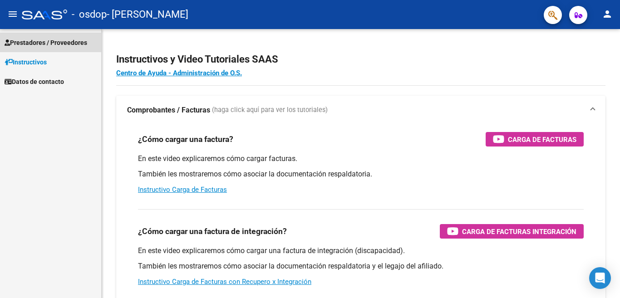
click at [74, 43] on span "Prestadores / Proveedores" at bounding box center [46, 43] width 83 height 10
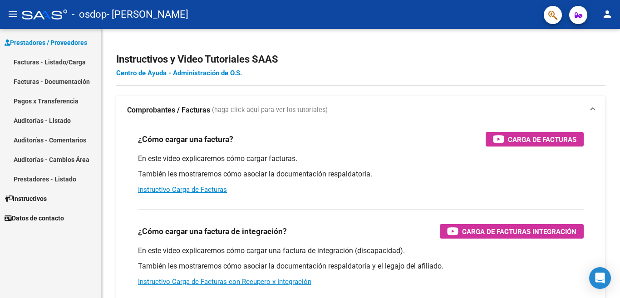
click at [65, 61] on link "Facturas - Listado/Carga" at bounding box center [50, 62] width 101 height 20
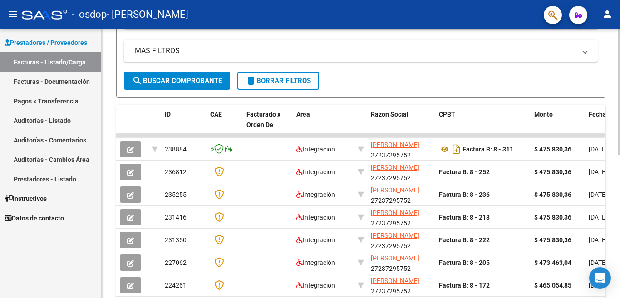
scroll to position [178, 0]
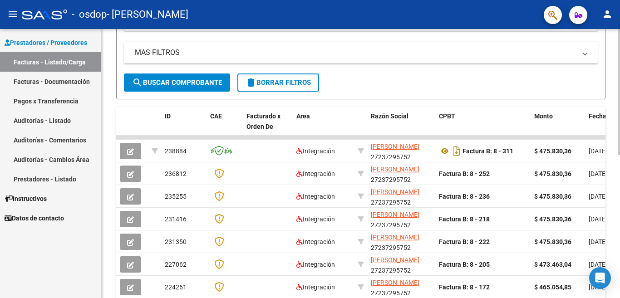
click at [620, 180] on div at bounding box center [619, 163] width 2 height 269
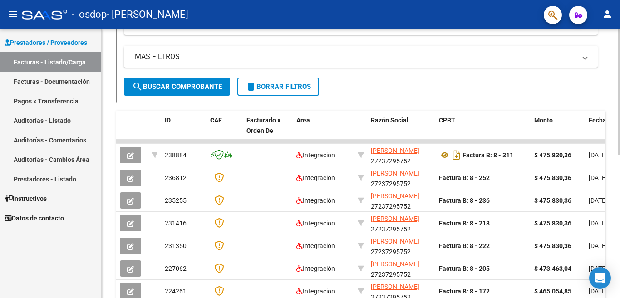
scroll to position [0, 0]
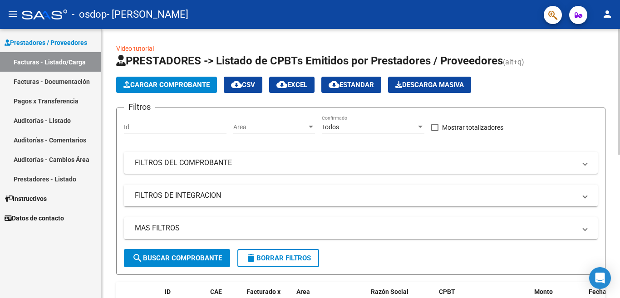
click at [620, 68] on div at bounding box center [619, 92] width 2 height 126
click at [12, 15] on mat-icon "menu" at bounding box center [12, 14] width 11 height 11
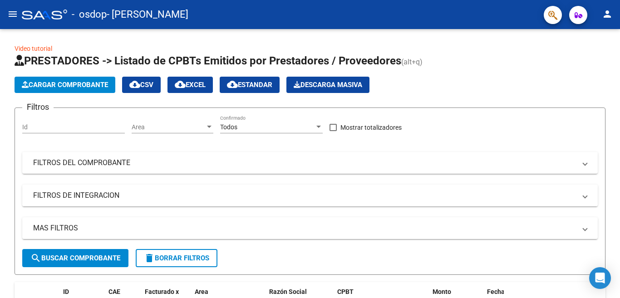
click at [12, 15] on mat-icon "menu" at bounding box center [12, 14] width 11 height 11
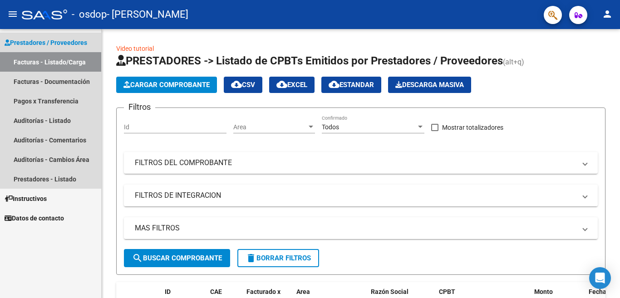
click at [69, 44] on span "Prestadores / Proveedores" at bounding box center [46, 43] width 83 height 10
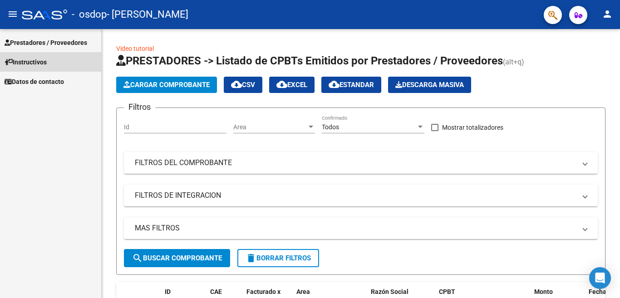
click at [40, 63] on span "Instructivos" at bounding box center [26, 62] width 42 height 10
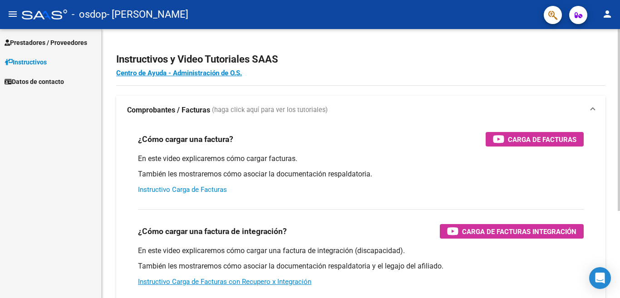
click at [214, 189] on link "Instructivo Carga de Facturas" at bounding box center [182, 190] width 89 height 8
click at [620, 105] on div at bounding box center [619, 120] width 2 height 182
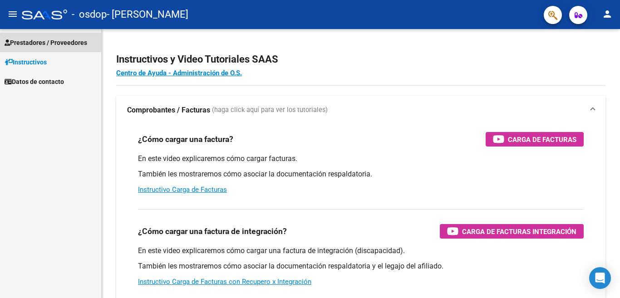
click at [74, 45] on span "Prestadores / Proveedores" at bounding box center [46, 43] width 83 height 10
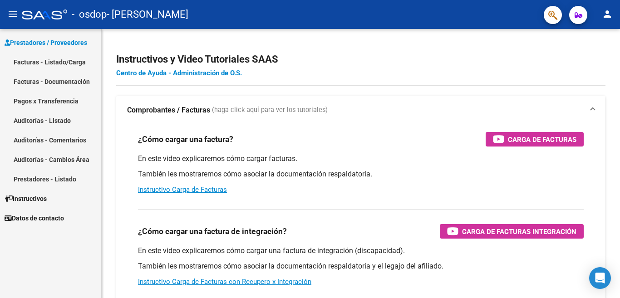
click at [56, 61] on link "Facturas - Listado/Carga" at bounding box center [50, 62] width 101 height 20
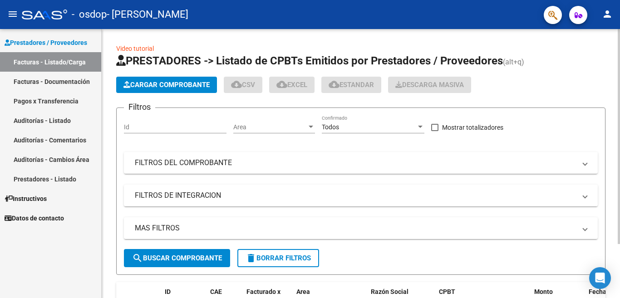
click at [138, 86] on span "Cargar Comprobante" at bounding box center [166, 85] width 86 height 8
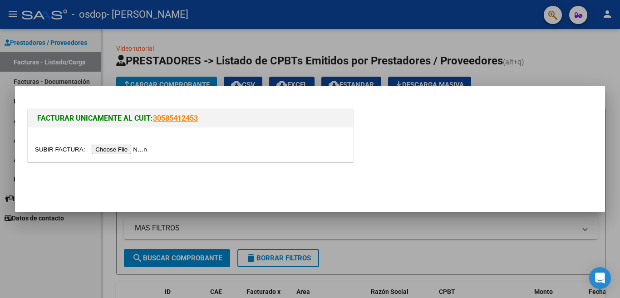
click at [120, 147] on input "file" at bounding box center [92, 150] width 115 height 10
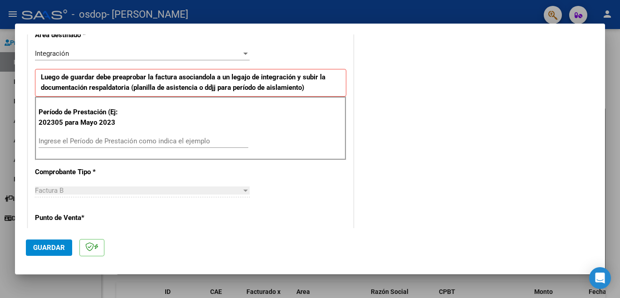
scroll to position [236, 0]
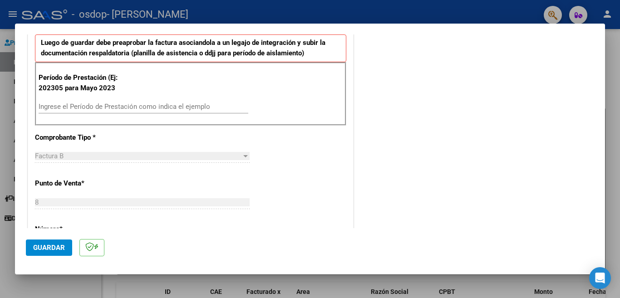
click at [93, 109] on input "Ingrese el Período de Prestación como indica el ejemplo" at bounding box center [144, 107] width 210 height 8
type input "202507"
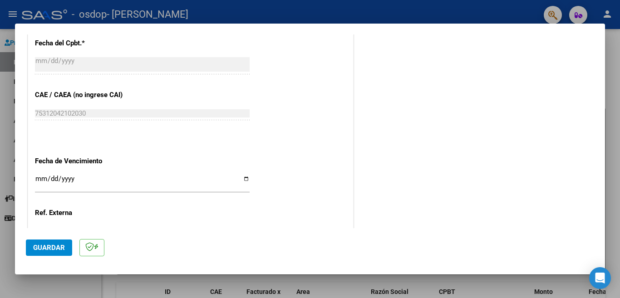
scroll to position [516, 0]
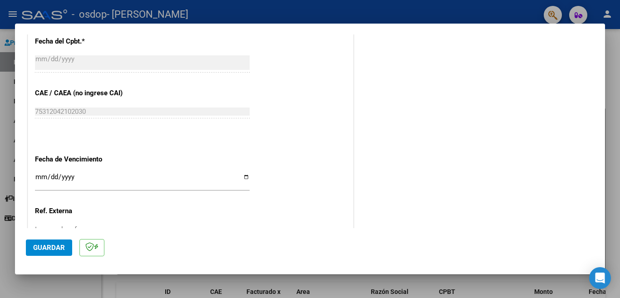
click at [201, 173] on input "Ingresar la fecha" at bounding box center [142, 180] width 215 height 15
click at [242, 173] on input "Ingresar la fecha" at bounding box center [142, 180] width 215 height 15
type input "[DATE]"
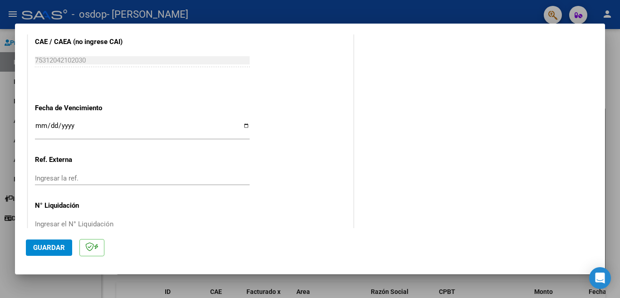
scroll to position [577, 0]
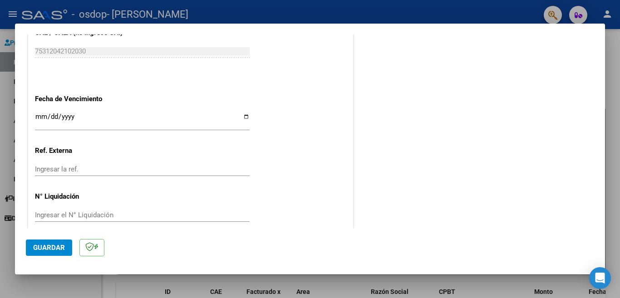
click at [51, 245] on span "Guardar" at bounding box center [49, 248] width 32 height 8
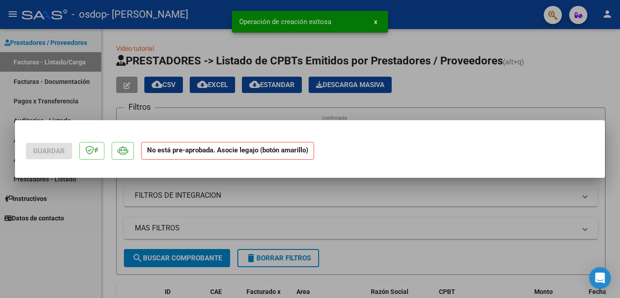
scroll to position [0, 0]
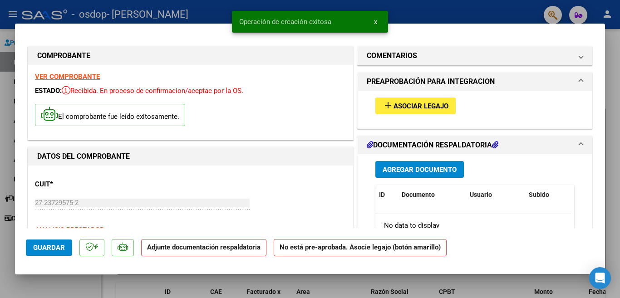
click at [420, 106] on span "Asociar Legajo" at bounding box center [421, 106] width 55 height 8
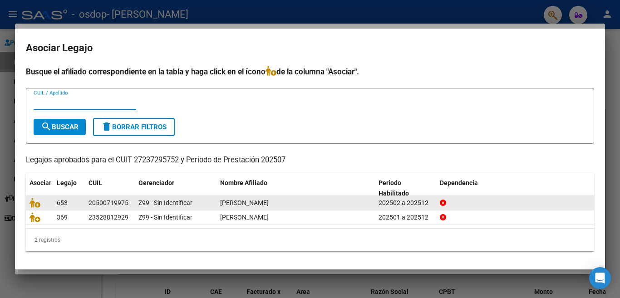
click at [235, 207] on span "[PERSON_NAME]" at bounding box center [244, 202] width 49 height 7
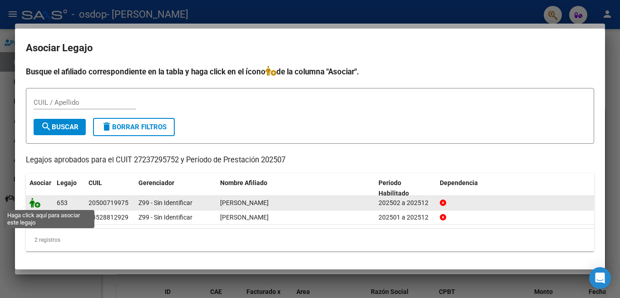
click at [39, 204] on icon at bounding box center [35, 203] width 11 height 10
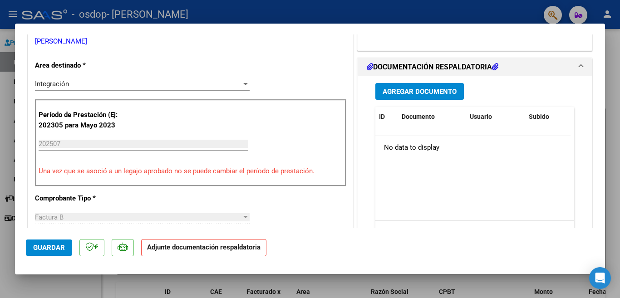
scroll to position [208, 0]
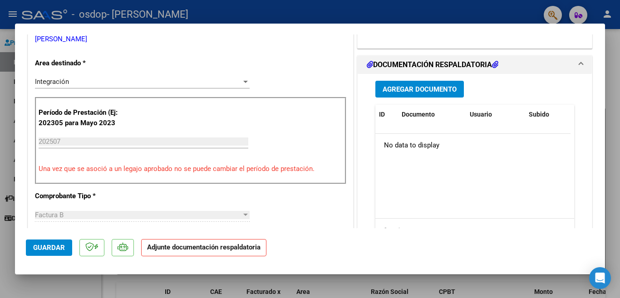
click at [399, 90] on span "Agregar Documento" at bounding box center [420, 89] width 74 height 8
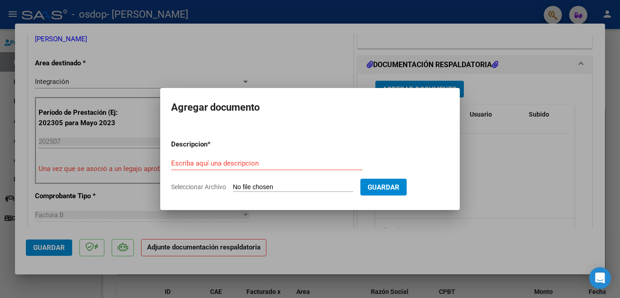
click at [491, 62] on div at bounding box center [310, 149] width 620 height 298
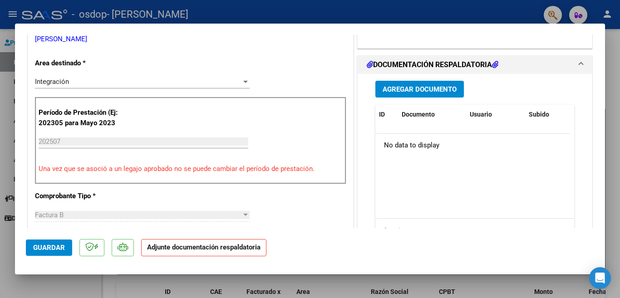
click at [391, 89] on span "Agregar Documento" at bounding box center [420, 89] width 74 height 8
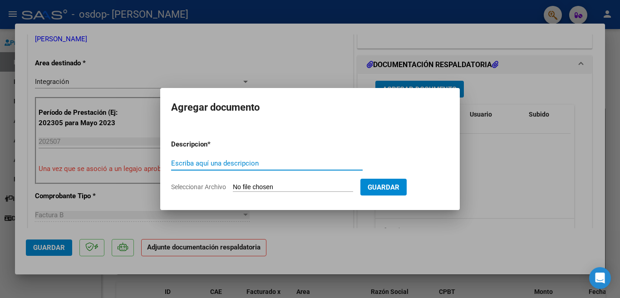
click at [278, 163] on input "Escriba aquí una descripcion" at bounding box center [267, 163] width 192 height 8
type input "ASISTENCIA"
click at [297, 188] on input "Seleccionar Archivo" at bounding box center [293, 187] width 120 height 9
type input "C:\fakepath\ASISTENCIA [PERSON_NAME] CAIE [DATE].pdf"
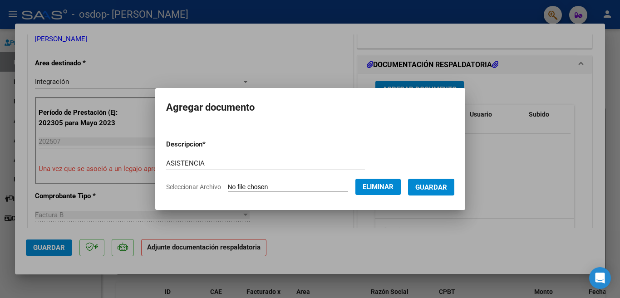
click at [436, 189] on span "Guardar" at bounding box center [431, 187] width 32 height 8
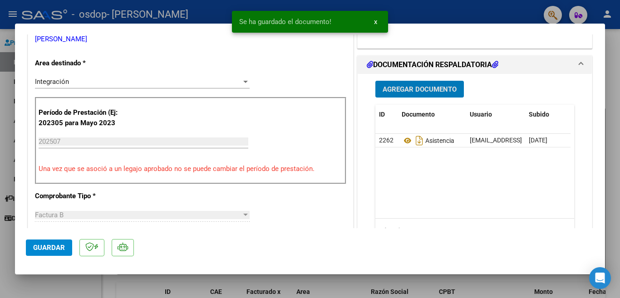
click at [431, 87] on span "Agregar Documento" at bounding box center [420, 89] width 74 height 8
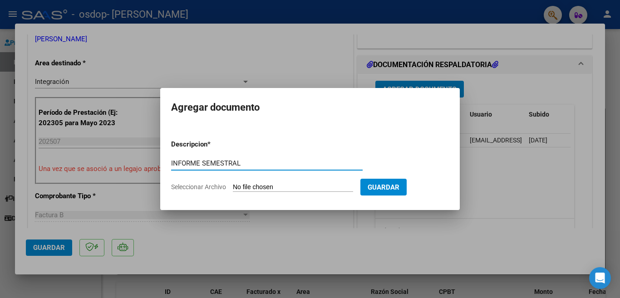
type input "INFORME SEMESTRAL"
click at [295, 186] on input "Seleccionar Archivo" at bounding box center [293, 187] width 120 height 9
click at [246, 188] on input "Seleccionar Archivo" at bounding box center [293, 187] width 120 height 9
click at [285, 185] on input "Seleccionar Archivo" at bounding box center [293, 187] width 120 height 9
click at [277, 190] on input "Seleccionar Archivo" at bounding box center [293, 187] width 120 height 9
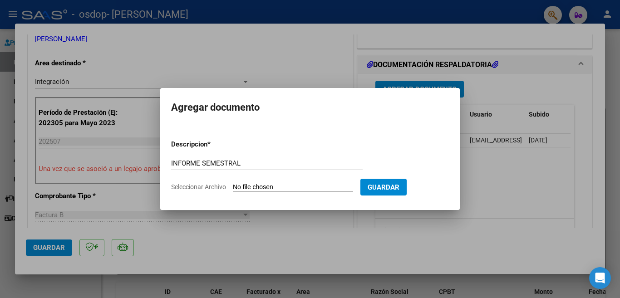
type input "C:\fakepath\INFORME [PERSON_NAME] CAIE 2025.pdf"
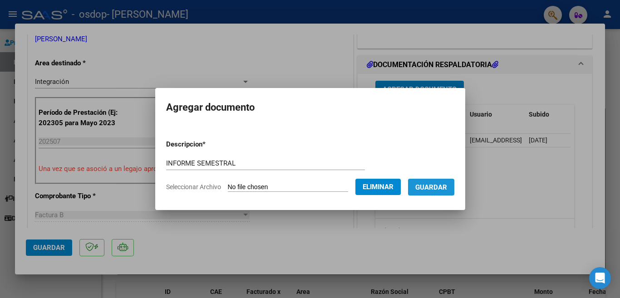
click at [441, 188] on span "Guardar" at bounding box center [431, 187] width 32 height 8
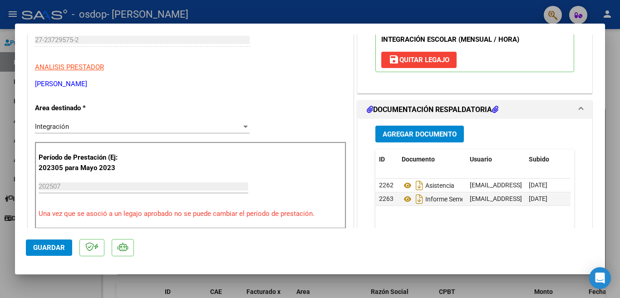
scroll to position [167, 0]
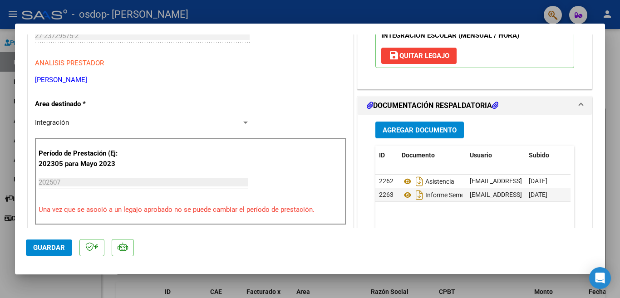
click at [404, 130] on span "Agregar Documento" at bounding box center [420, 130] width 74 height 8
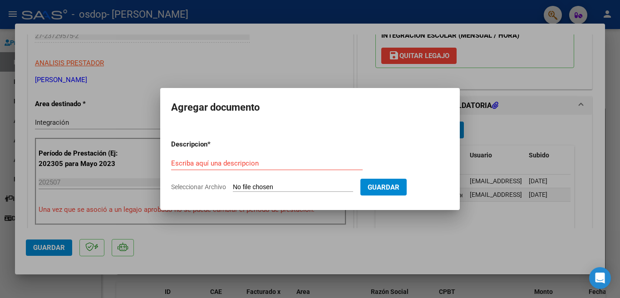
click at [488, 138] on div at bounding box center [310, 149] width 620 height 298
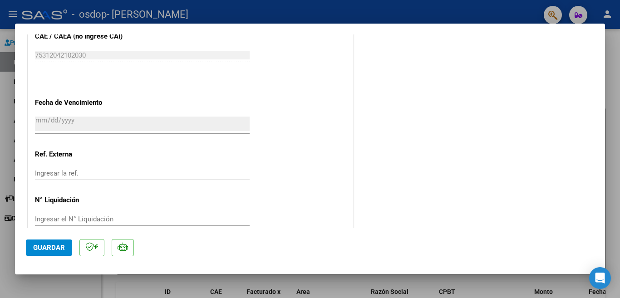
scroll to position [608, 0]
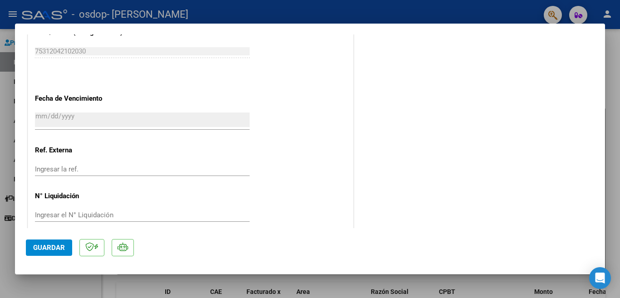
click at [616, 88] on div at bounding box center [310, 149] width 620 height 298
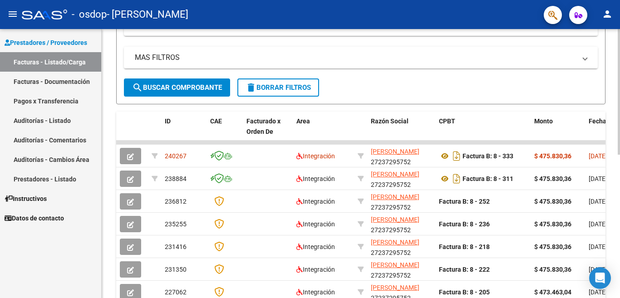
scroll to position [172, 0]
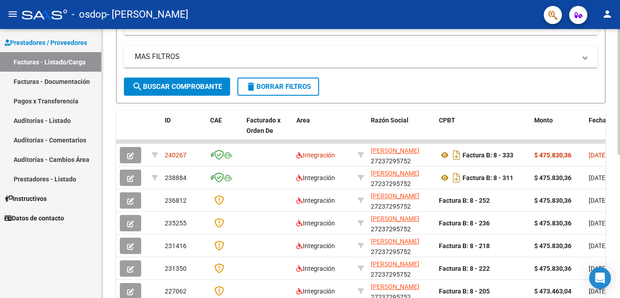
click at [620, 169] on div at bounding box center [619, 163] width 2 height 269
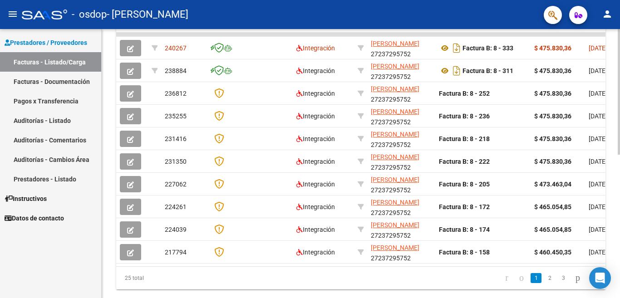
scroll to position [284, 0]
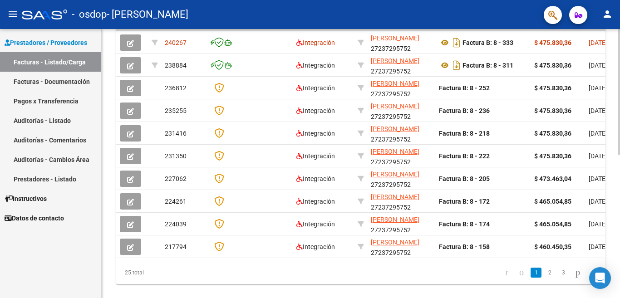
click at [620, 277] on div at bounding box center [619, 163] width 2 height 269
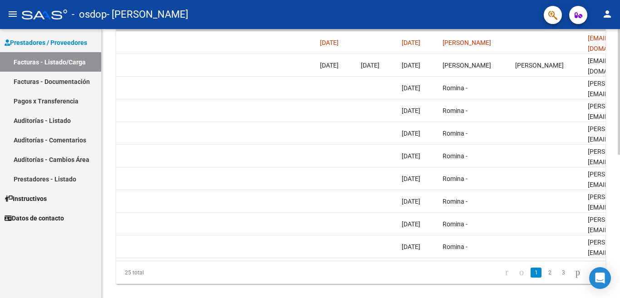
scroll to position [0, 1368]
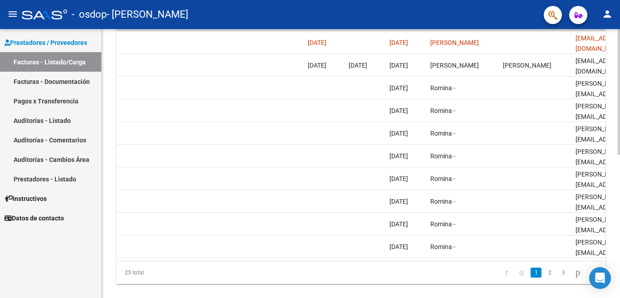
drag, startPoint x: 556, startPoint y: 269, endPoint x: 572, endPoint y: 267, distance: 16.6
click at [572, 267] on div "ID CAE Facturado x Orden De Area Razón Social CPBT Monto Fecha Cpbt Días desde …" at bounding box center [360, 141] width 489 height 286
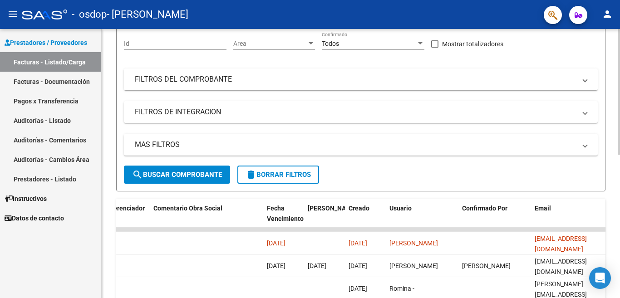
scroll to position [44, 0]
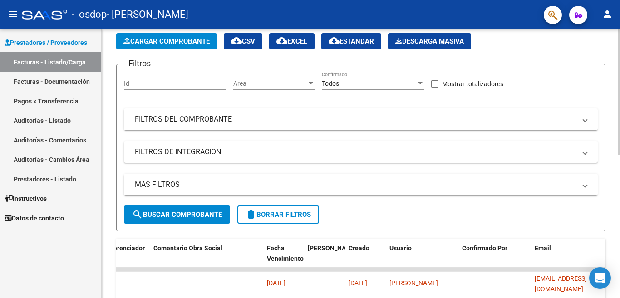
click at [620, 144] on div at bounding box center [619, 92] width 2 height 126
click at [79, 101] on link "Pagos x Transferencia" at bounding box center [50, 101] width 101 height 20
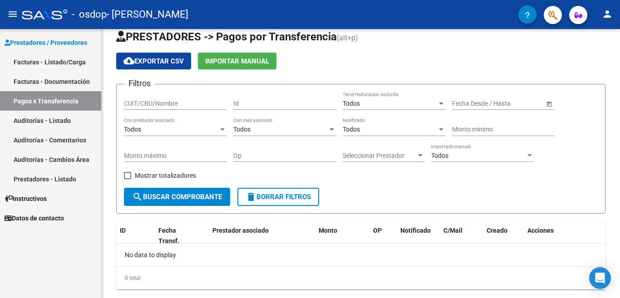
scroll to position [35, 0]
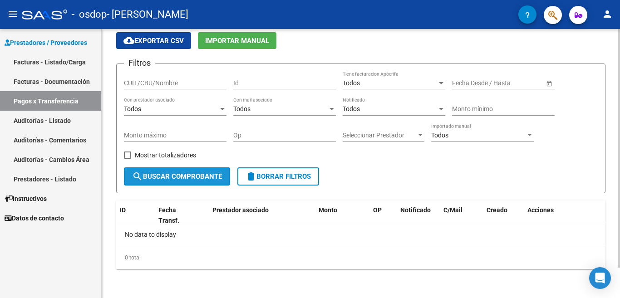
click at [178, 175] on span "search Buscar Comprobante" at bounding box center [177, 177] width 90 height 8
click at [155, 108] on div "Todos" at bounding box center [171, 109] width 94 height 8
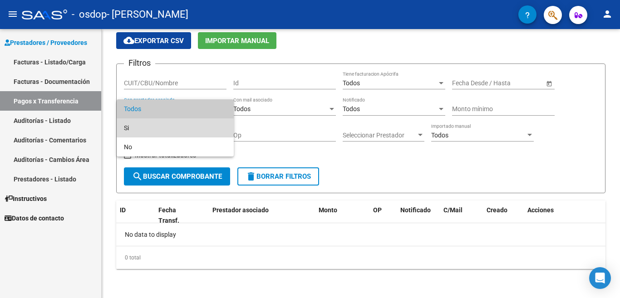
click at [145, 124] on span "Si" at bounding box center [175, 128] width 103 height 19
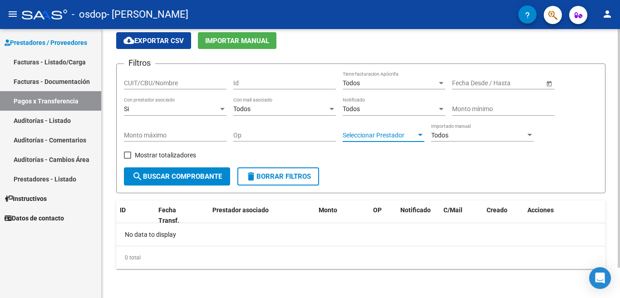
click at [358, 136] on span "Seleccionar Prestador" at bounding box center [380, 136] width 74 height 8
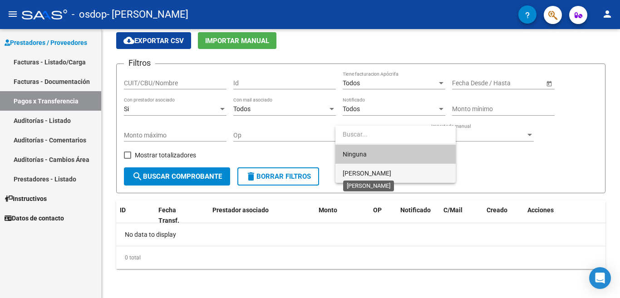
click at [358, 171] on span "[PERSON_NAME]" at bounding box center [367, 173] width 49 height 7
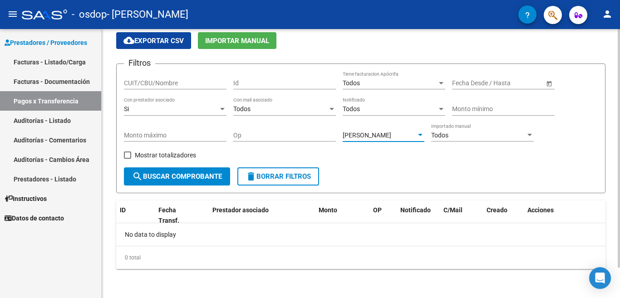
click at [189, 174] on span "search Buscar Comprobante" at bounding box center [177, 177] width 90 height 8
click at [371, 85] on div "Todos" at bounding box center [390, 83] width 94 height 8
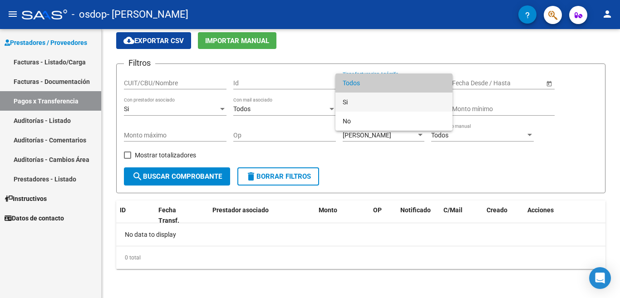
click at [362, 103] on span "Si" at bounding box center [394, 102] width 103 height 19
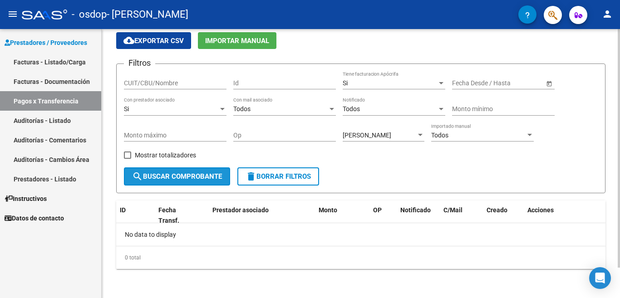
click at [197, 179] on span "search Buscar Comprobante" at bounding box center [177, 177] width 90 height 8
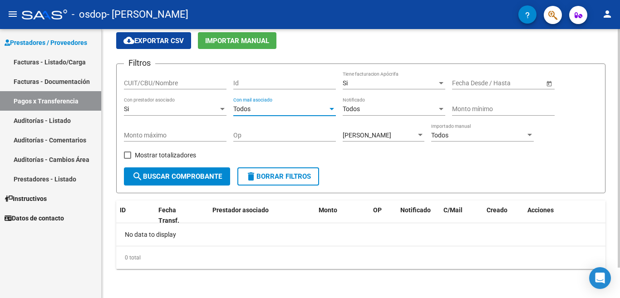
click at [286, 110] on div "Todos" at bounding box center [280, 109] width 94 height 8
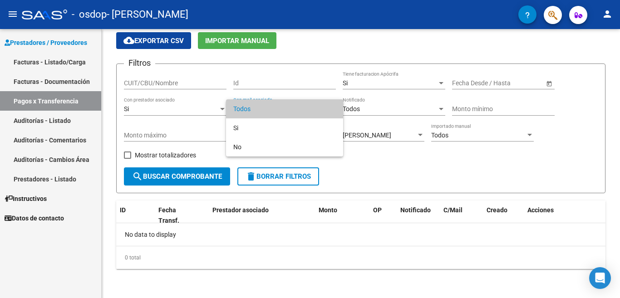
click at [375, 174] on div at bounding box center [310, 149] width 620 height 298
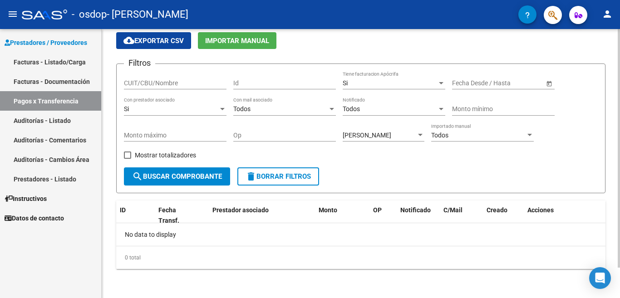
click at [193, 109] on div "Si" at bounding box center [171, 109] width 94 height 8
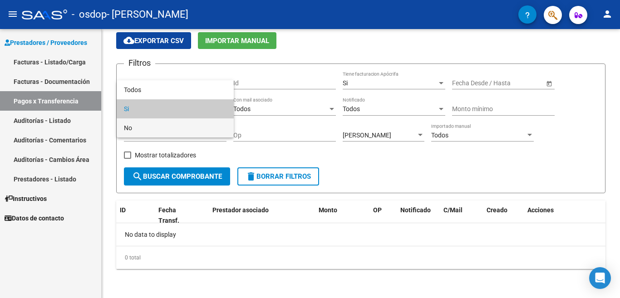
click at [181, 126] on span "No" at bounding box center [175, 128] width 103 height 19
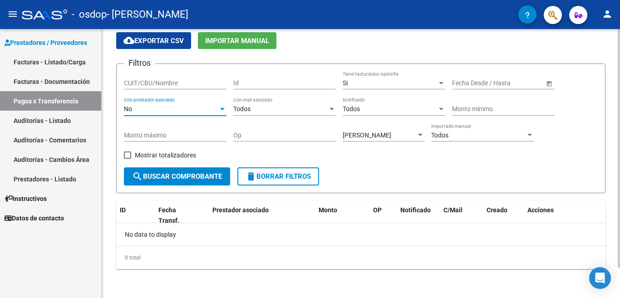
click at [487, 136] on div "Todos" at bounding box center [478, 136] width 94 height 8
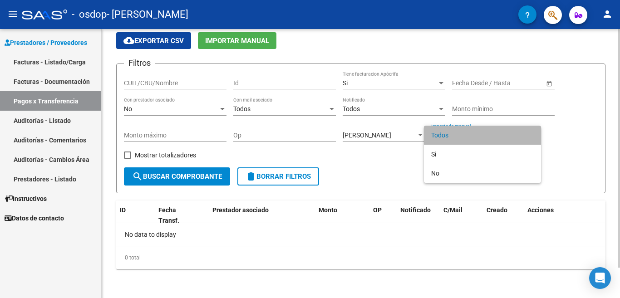
click at [487, 136] on span "Todos" at bounding box center [482, 135] width 103 height 19
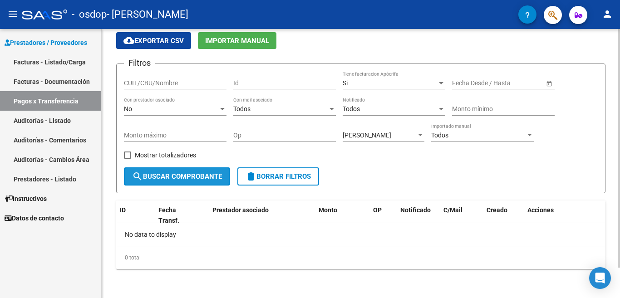
click at [171, 183] on button "search Buscar Comprobante" at bounding box center [177, 177] width 106 height 18
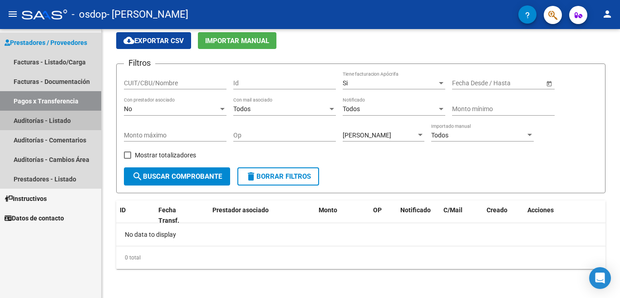
click at [46, 121] on link "Auditorías - Listado" at bounding box center [50, 121] width 101 height 20
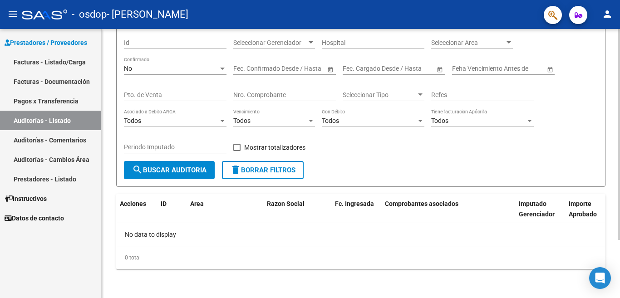
scroll to position [10, 0]
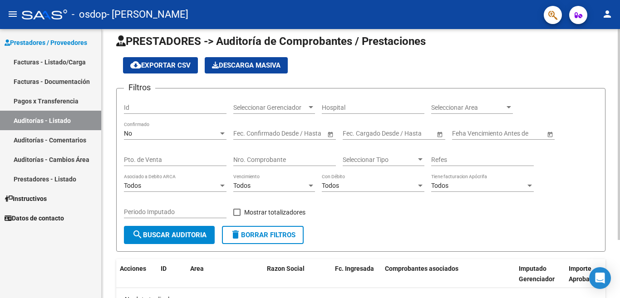
click at [620, 123] on div at bounding box center [619, 134] width 2 height 211
